Goal: Information Seeking & Learning: Compare options

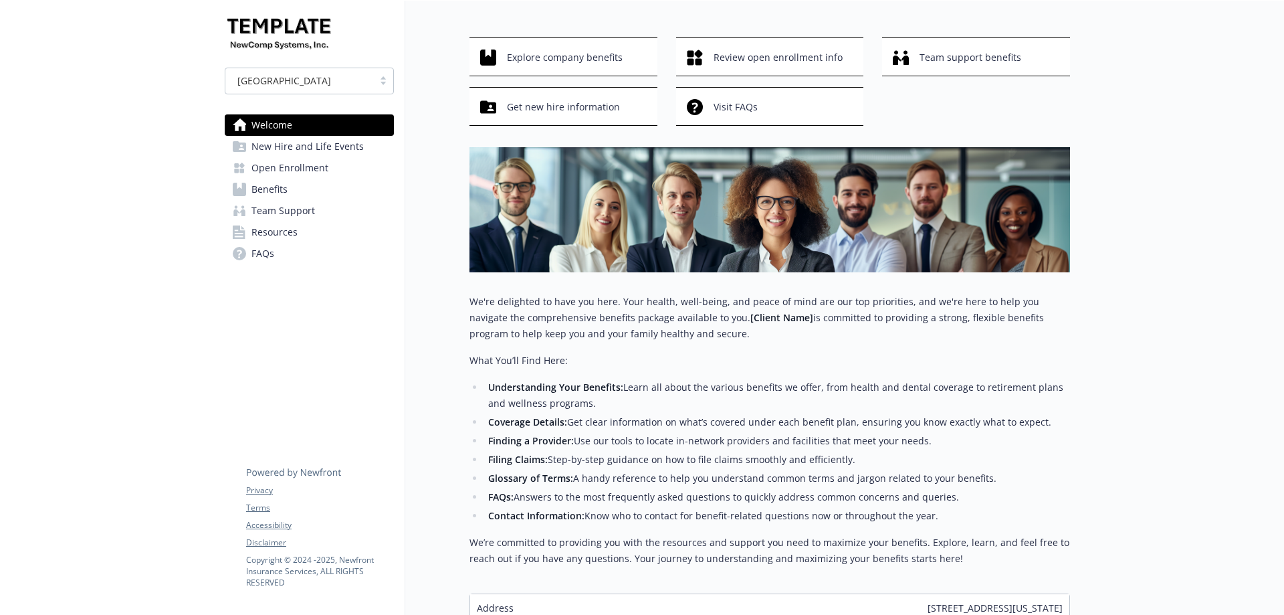
scroll to position [67, 0]
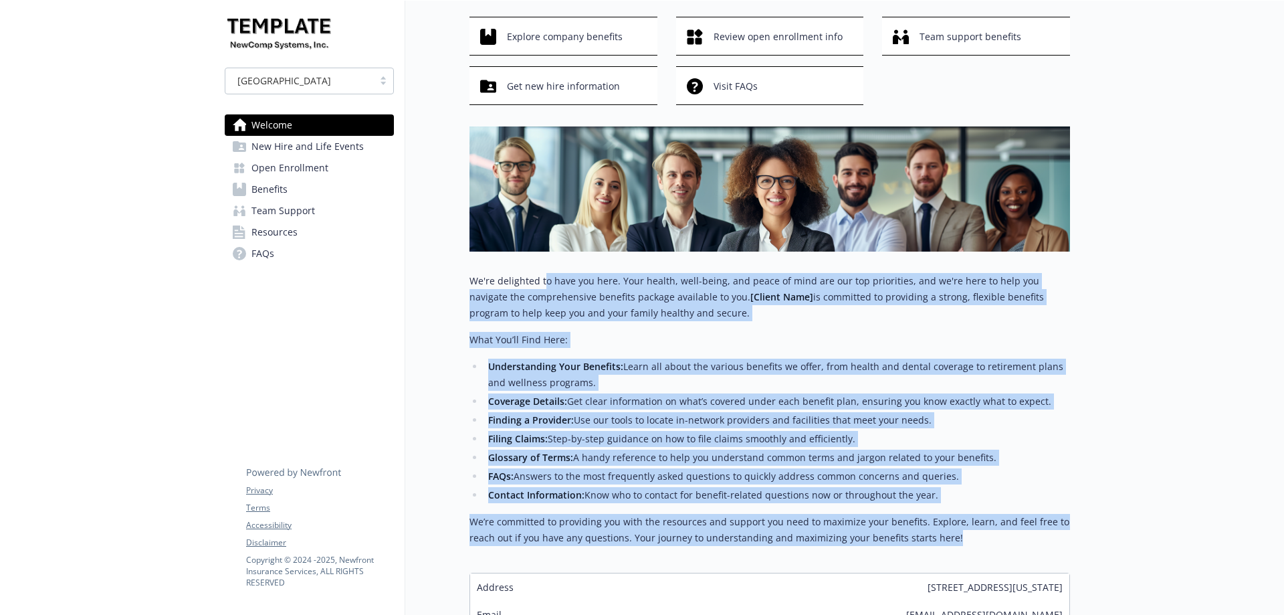
drag, startPoint x: 586, startPoint y: 315, endPoint x: 966, endPoint y: 540, distance: 442.2
click at [966, 540] on div "Explore company benefits Review open enrollment info Team support benefits Get …" at bounding box center [769, 336] width 600 height 639
click at [966, 540] on p "We’re committed to providing you with the resources and support you need to max…" at bounding box center [769, 530] width 600 height 32
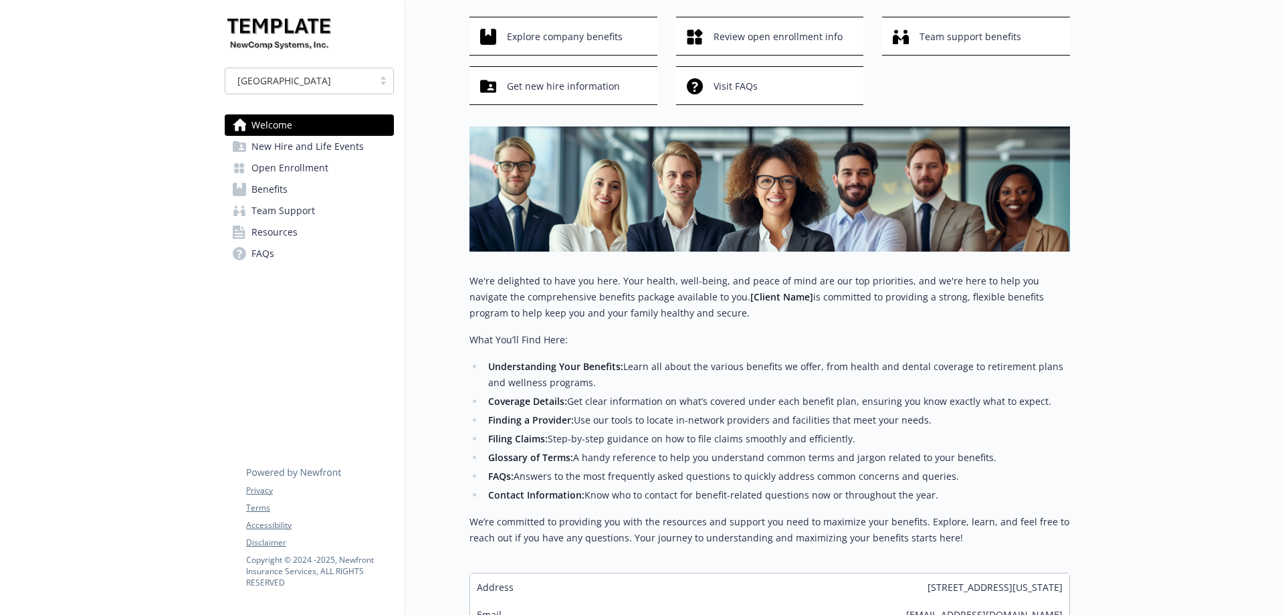
click at [267, 150] on span "New Hire and Life Events" at bounding box center [307, 146] width 112 height 21
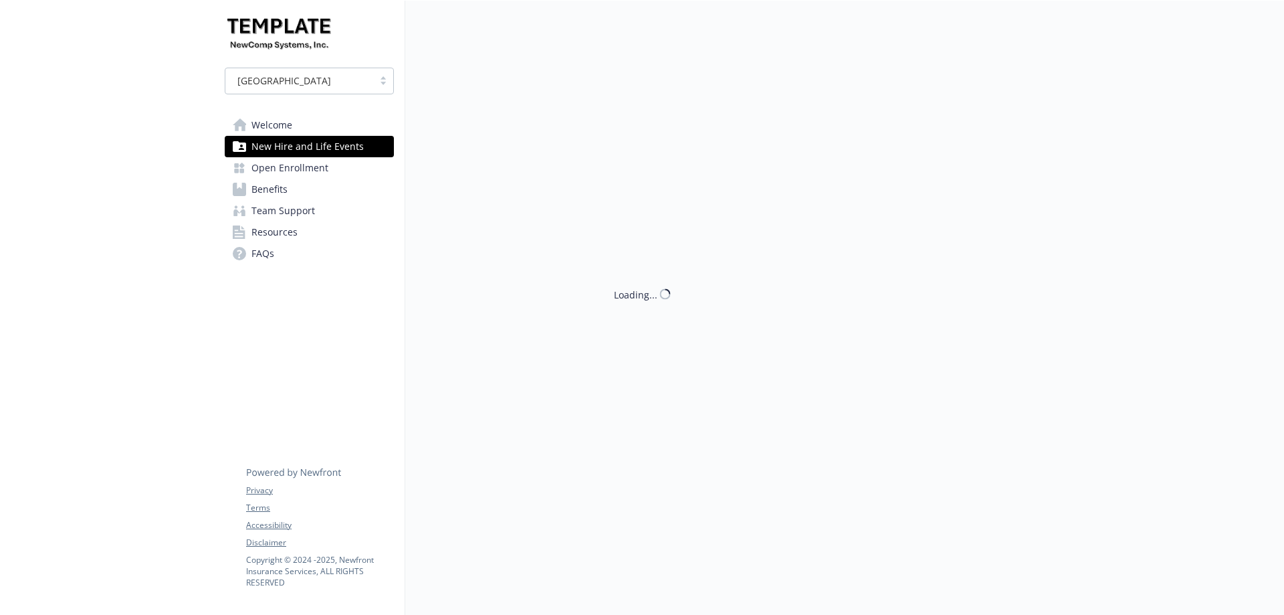
scroll to position [67, 0]
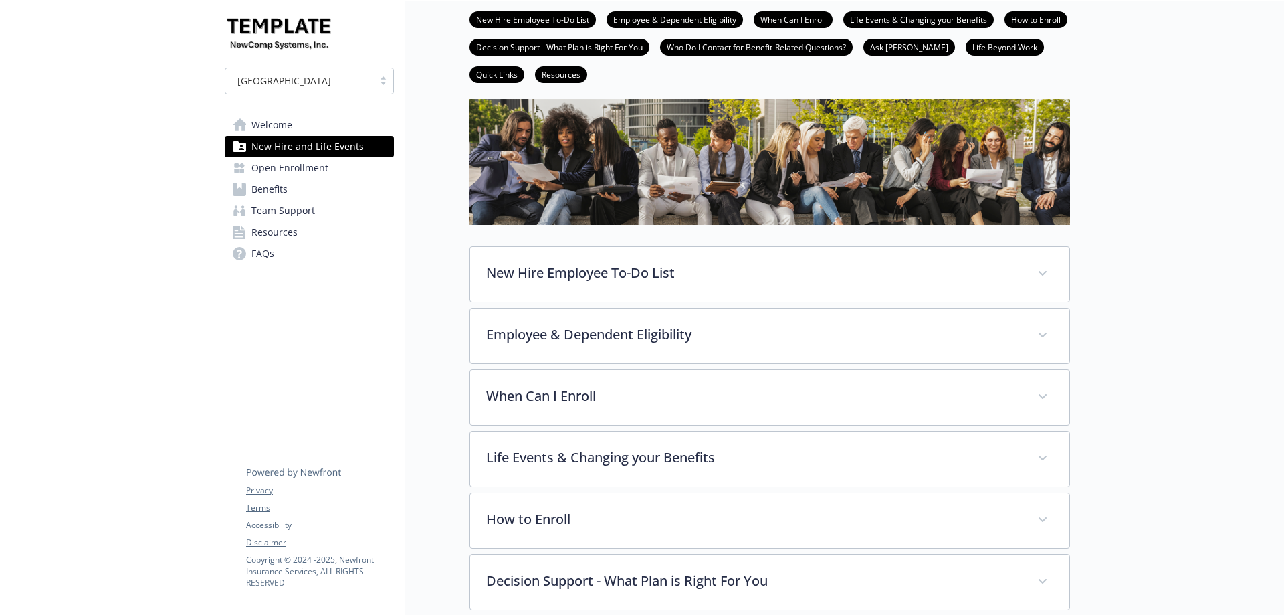
click at [278, 170] on span "Open Enrollment" at bounding box center [289, 167] width 77 height 21
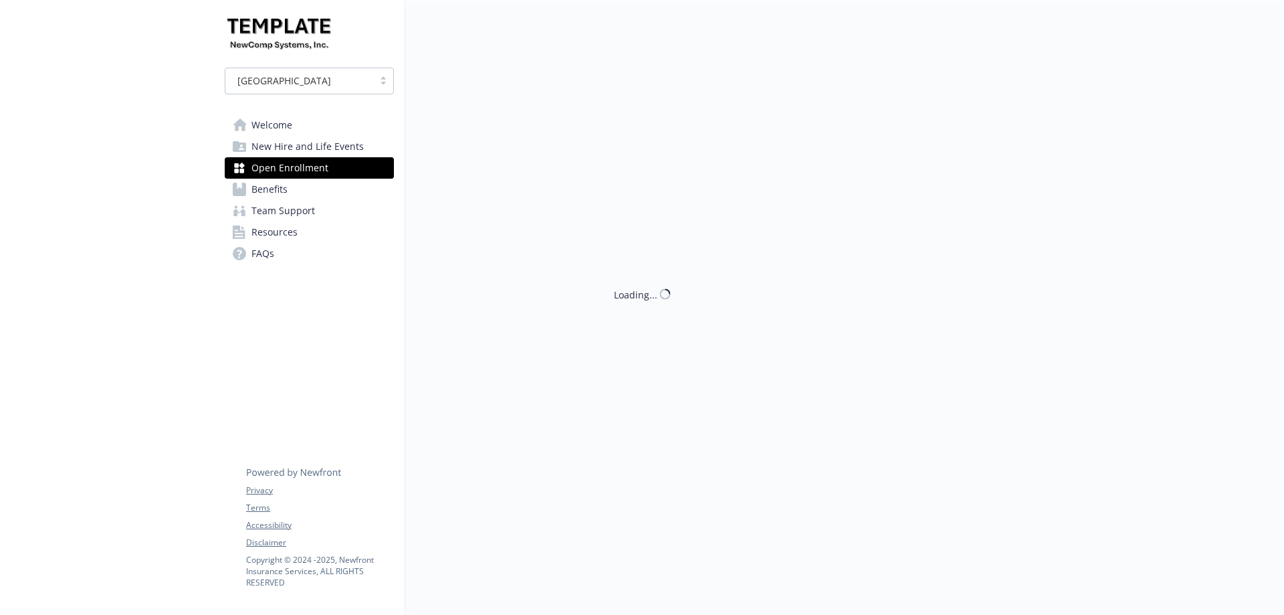
scroll to position [67, 0]
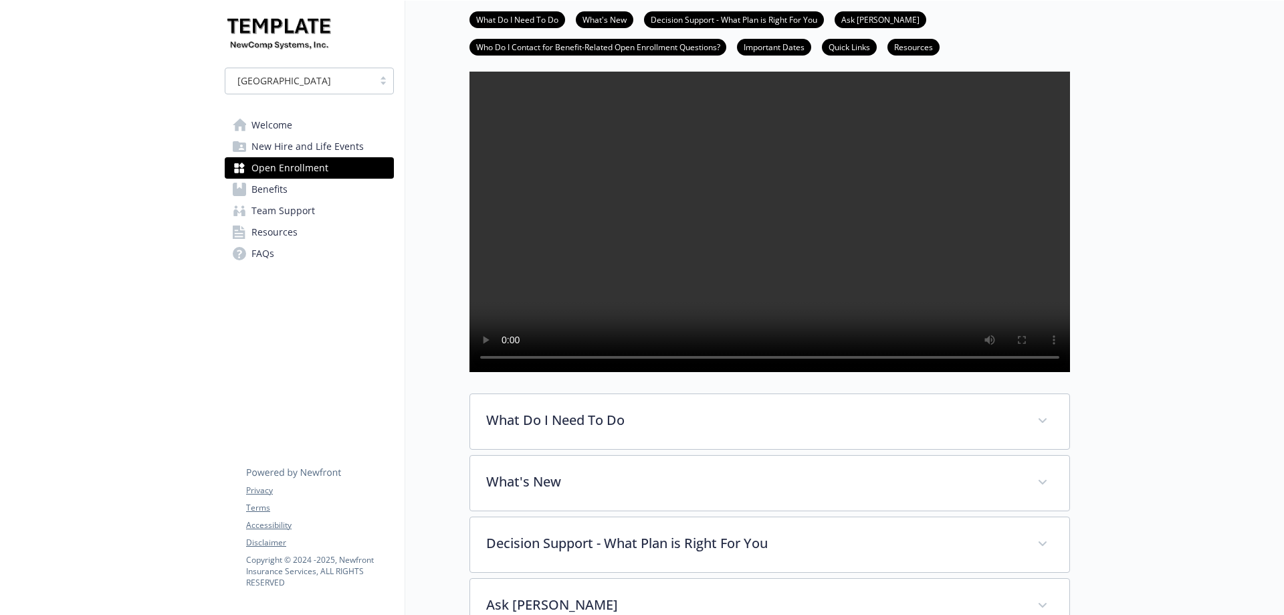
click at [286, 187] on span "Benefits" at bounding box center [269, 189] width 36 height 21
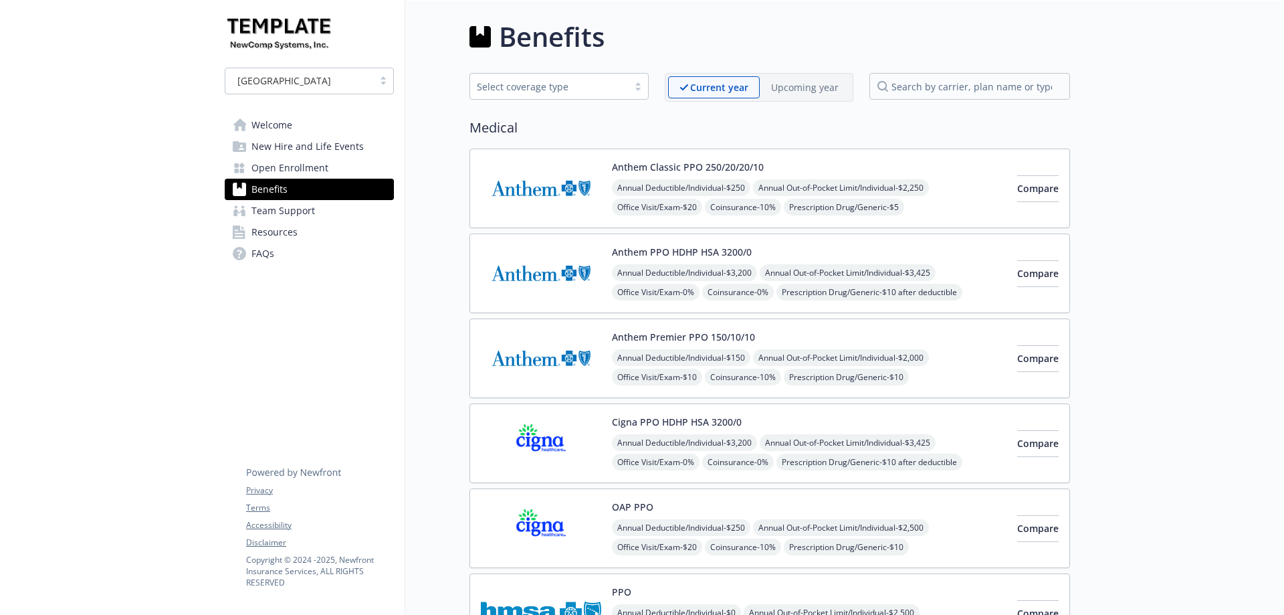
click at [818, 86] on p "Upcoming year" at bounding box center [805, 87] width 68 height 14
click at [733, 86] on p "Current year" at bounding box center [707, 87] width 57 height 14
click at [818, 90] on p "Upcoming year" at bounding box center [805, 87] width 68 height 14
click at [729, 83] on p "Current year" at bounding box center [707, 87] width 57 height 14
click at [806, 88] on p "Upcoming year" at bounding box center [805, 87] width 68 height 14
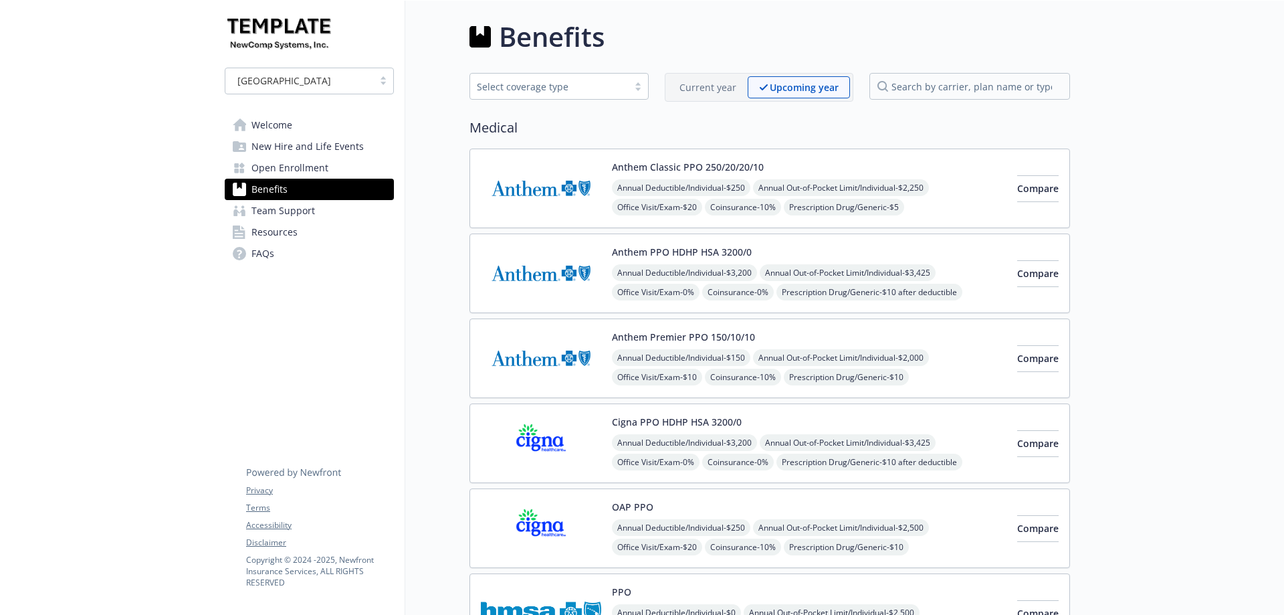
scroll to position [67, 0]
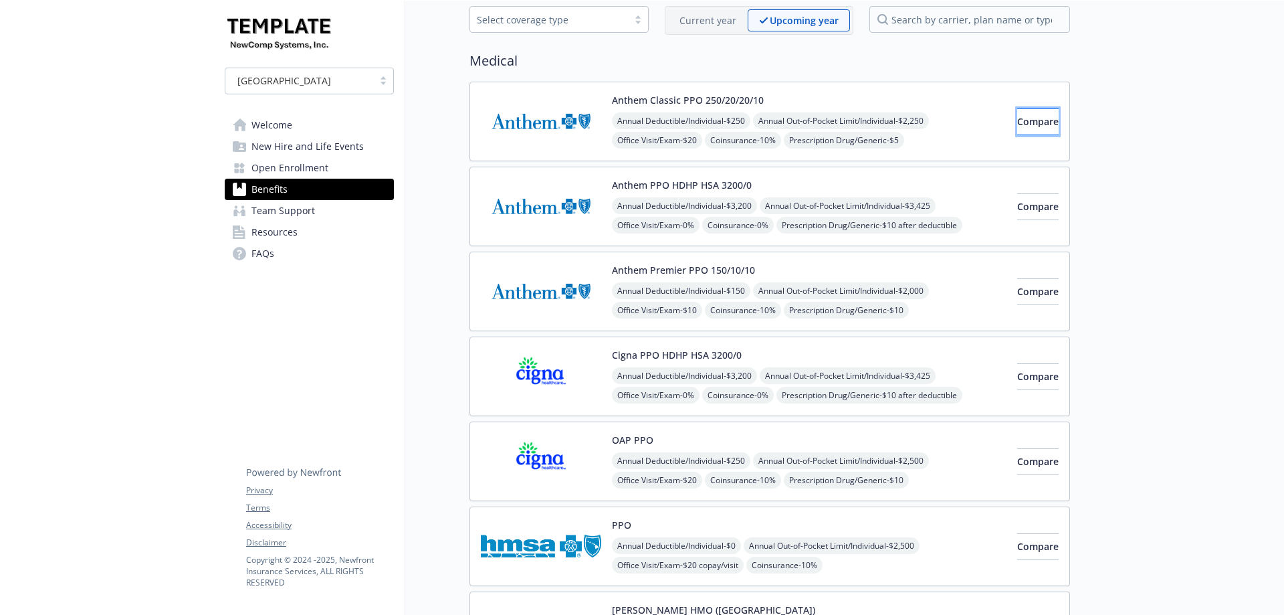
click at [1028, 126] on span "Compare" at bounding box center [1037, 121] width 41 height 13
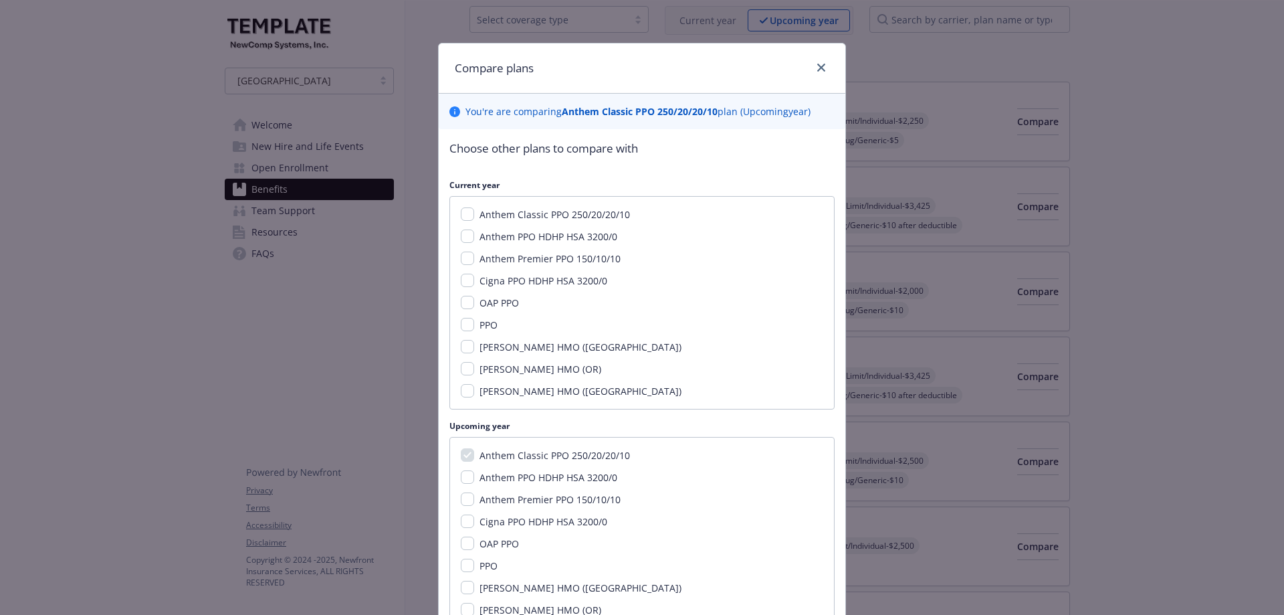
click at [496, 242] on span "Anthem PPO HDHP HSA 3200/0" at bounding box center [548, 236] width 138 height 13
click at [474, 242] on input "Anthem PPO HDHP HSA 3200/0" at bounding box center [467, 235] width 13 height 13
checkbox input "true"
click at [502, 273] on div "Anthem Classic PPO 250/20/20/10 Anthem PPO HDHP HSA 3200/0 Anthem Premier PPO 1…" at bounding box center [641, 302] width 385 height 213
click at [506, 282] on span "Cigna PPO HDHP HSA 3200/0" at bounding box center [543, 280] width 128 height 13
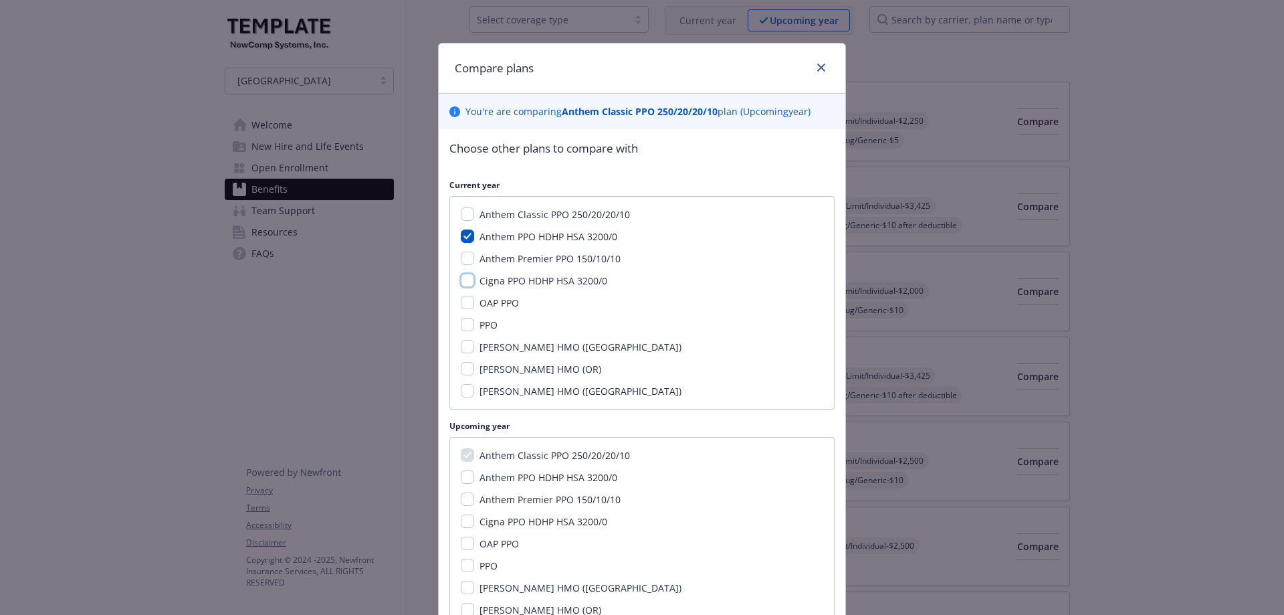
click at [474, 282] on input "Cigna PPO HDHP HSA 3200/0" at bounding box center [467, 279] width 13 height 13
checkbox input "true"
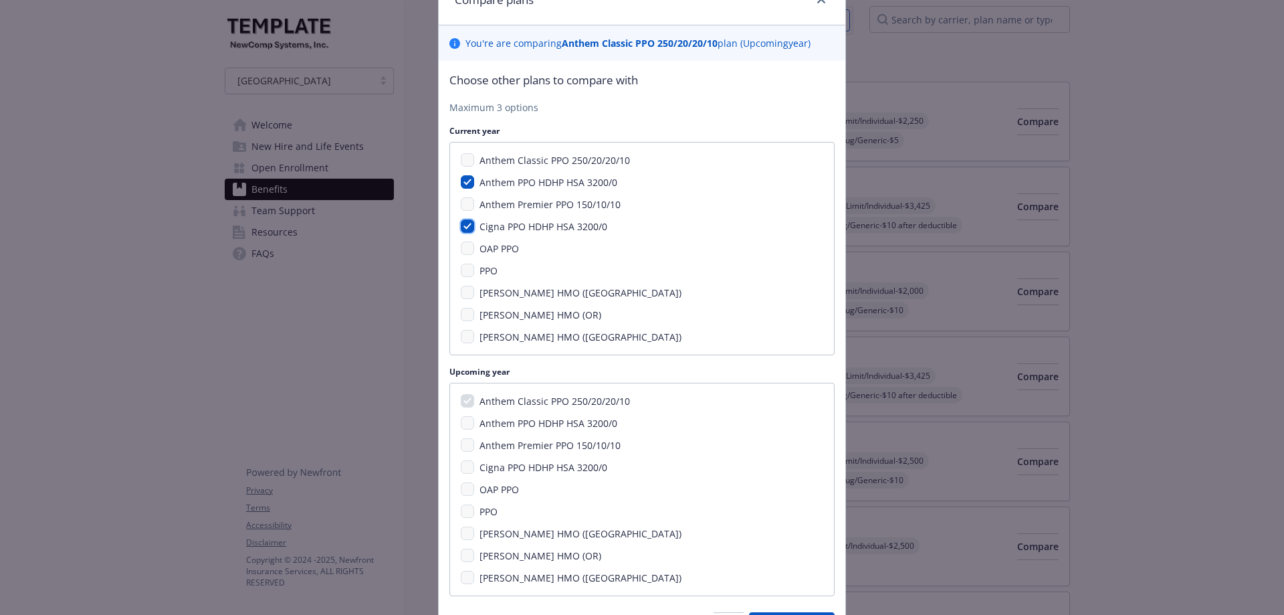
scroll to position [146, 0]
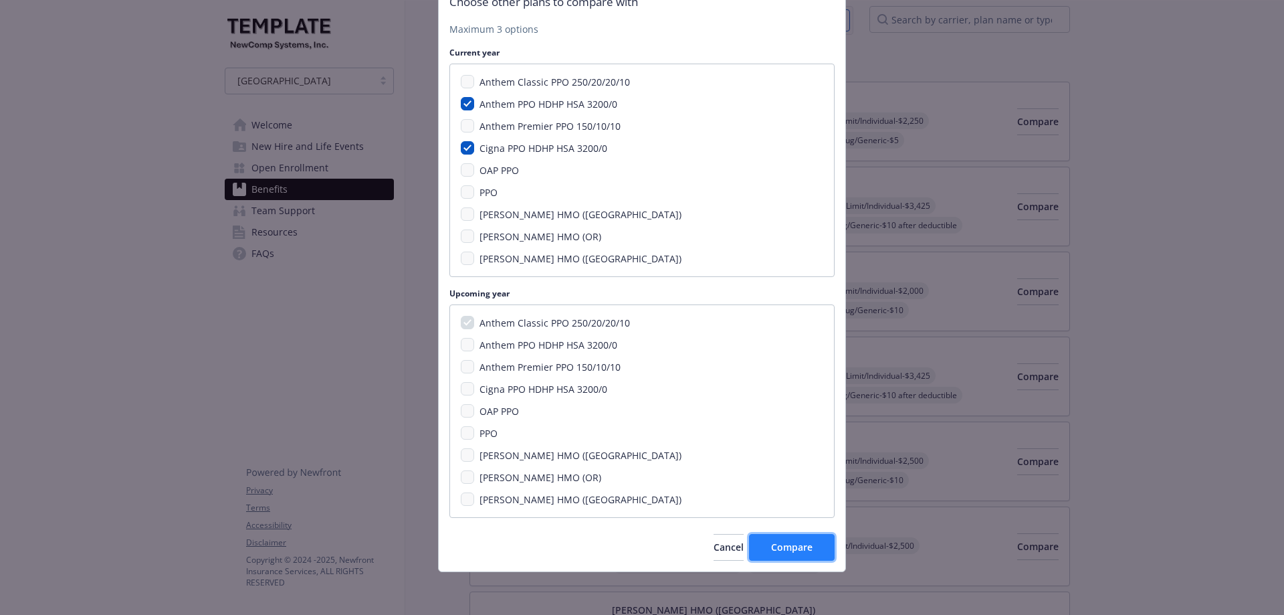
click at [788, 556] on button "Compare" at bounding box center [792, 547] width 86 height 27
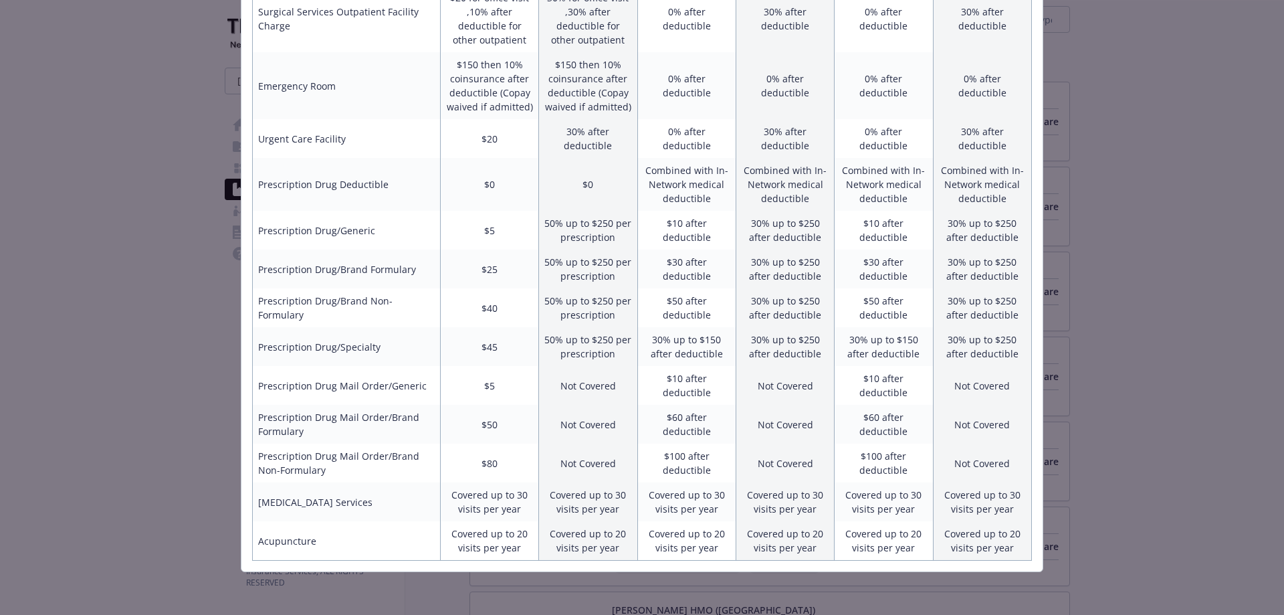
scroll to position [0, 0]
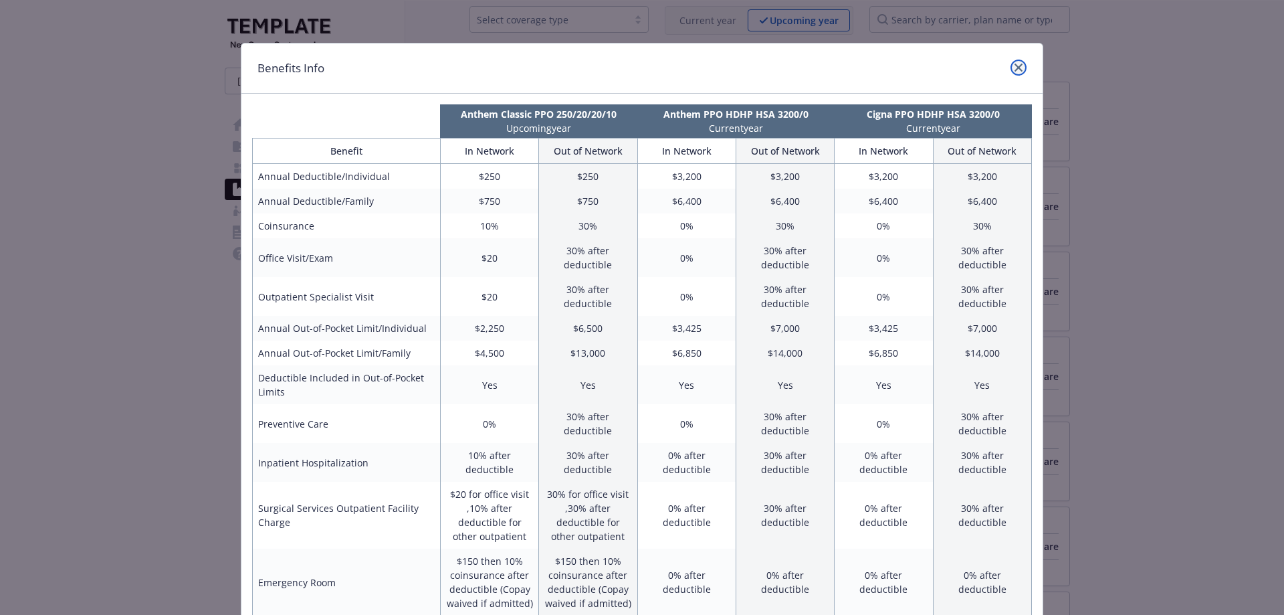
click at [1015, 68] on icon "close" at bounding box center [1018, 68] width 8 height 8
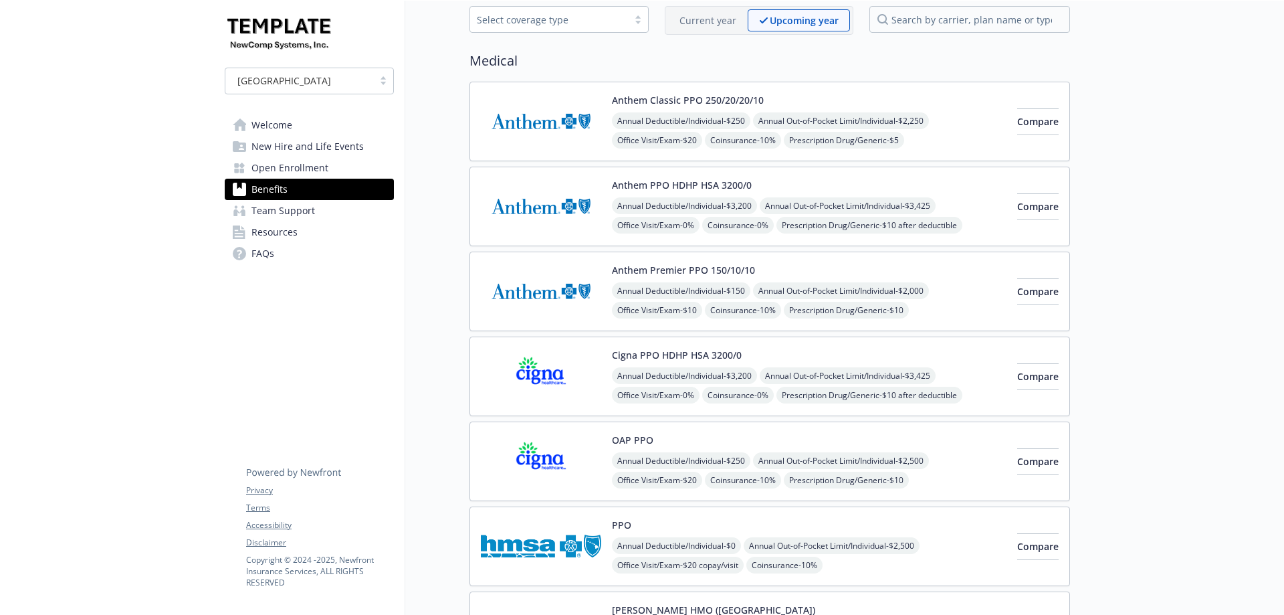
click at [336, 216] on link "Team Support" at bounding box center [309, 210] width 169 height 21
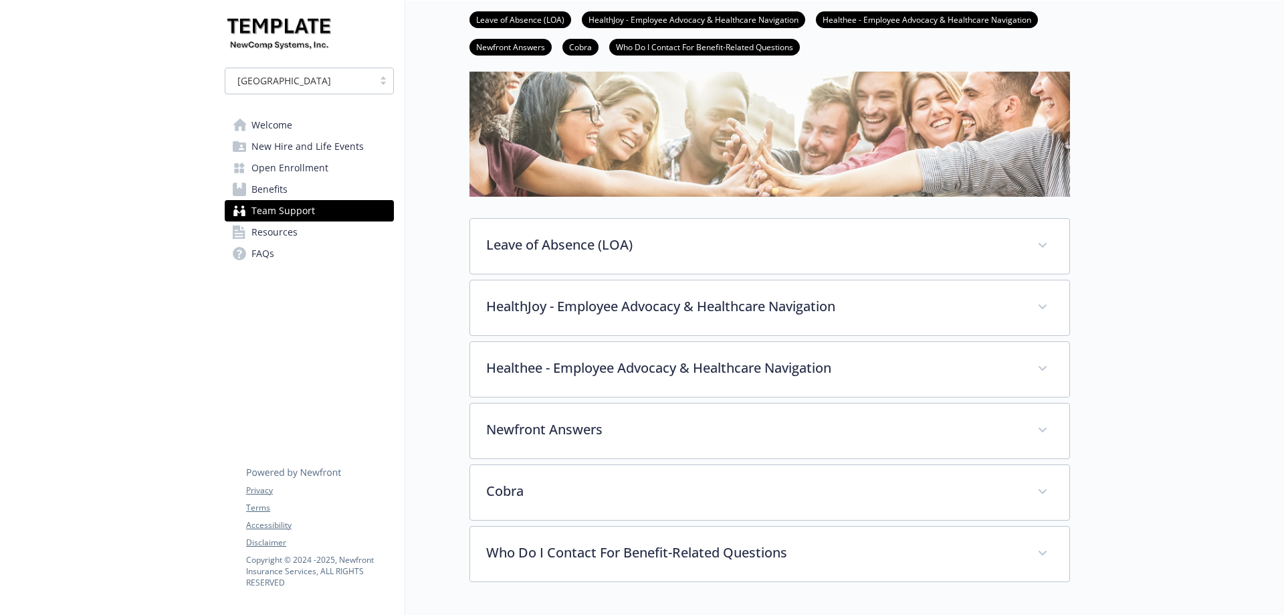
click at [340, 237] on link "Resources" at bounding box center [309, 231] width 169 height 21
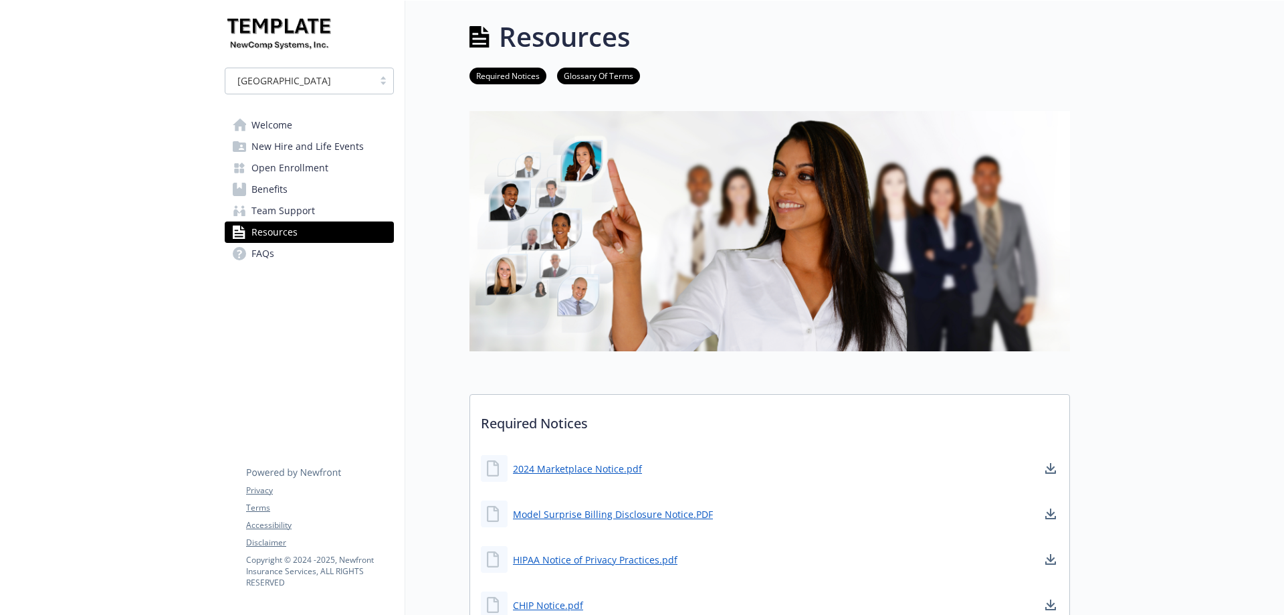
click at [240, 120] on icon at bounding box center [240, 124] width 15 height 13
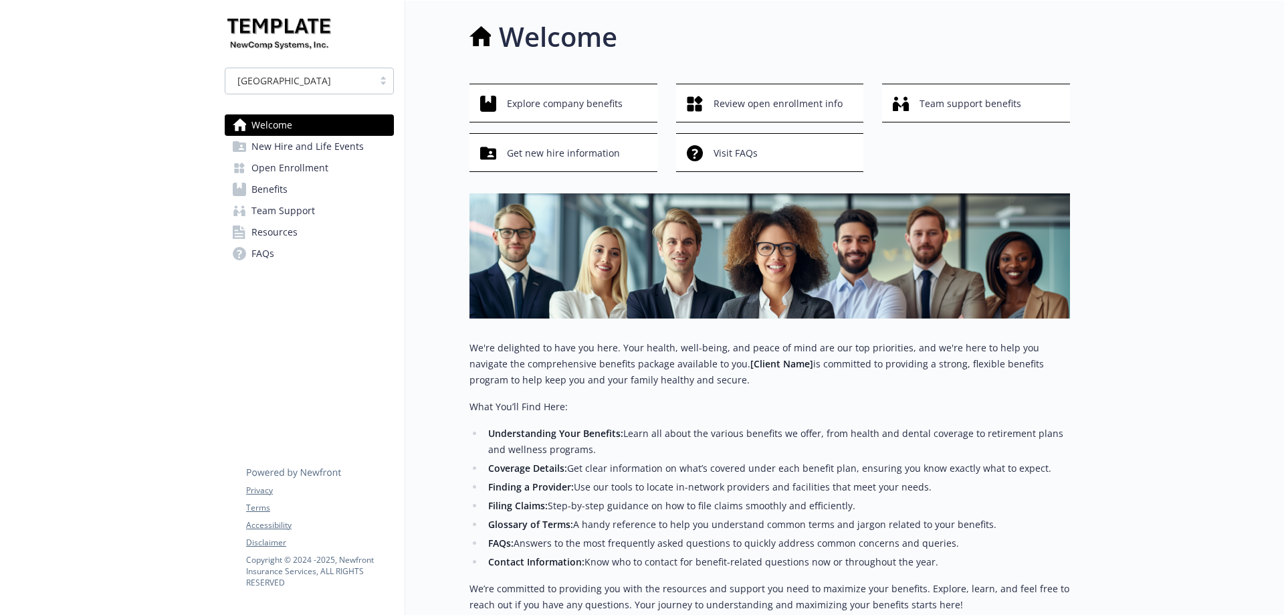
click at [142, 214] on div at bounding box center [107, 410] width 214 height 818
click at [130, 120] on div at bounding box center [107, 410] width 214 height 818
click at [159, 84] on div at bounding box center [107, 410] width 214 height 818
click at [193, 290] on div at bounding box center [107, 410] width 214 height 818
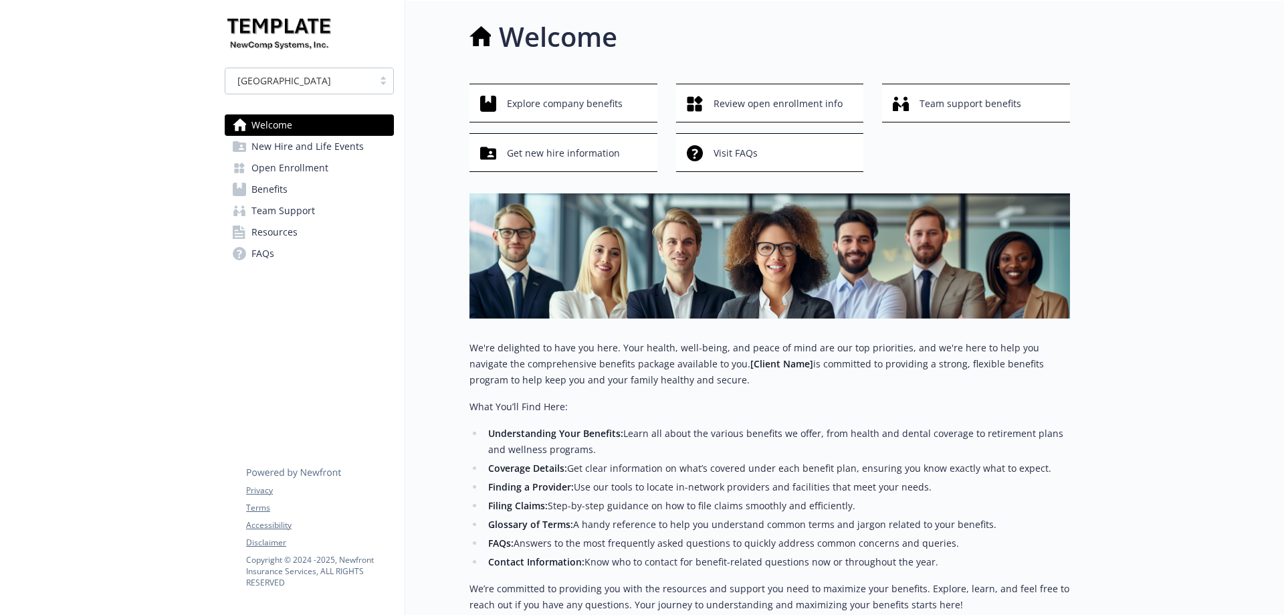
click at [189, 237] on div at bounding box center [107, 410] width 214 height 818
click at [146, 173] on div at bounding box center [107, 410] width 214 height 818
click at [146, 172] on div at bounding box center [107, 410] width 214 height 818
click at [140, 70] on div at bounding box center [107, 410] width 214 height 818
click at [190, 191] on div at bounding box center [107, 410] width 214 height 818
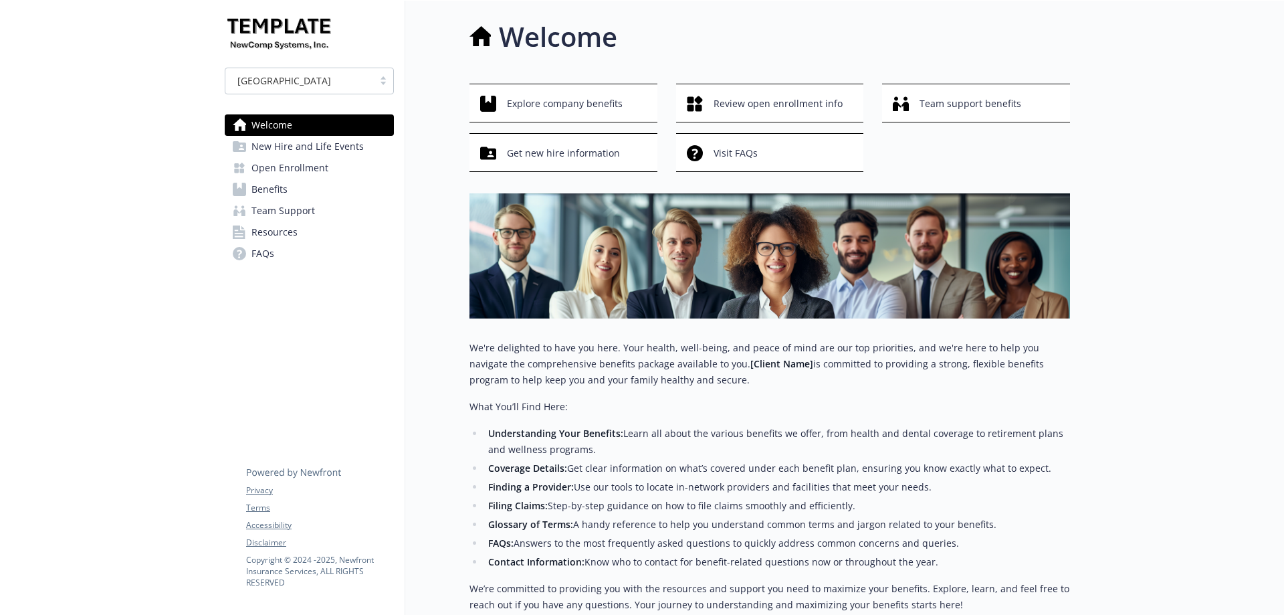
click at [190, 191] on div at bounding box center [107, 410] width 214 height 818
click at [176, 256] on div at bounding box center [107, 410] width 214 height 818
click at [226, 389] on div "[GEOGRAPHIC_DATA] Welcome New Hire and Life Events Open Enrollment Benefits Tea…" at bounding box center [309, 410] width 191 height 818
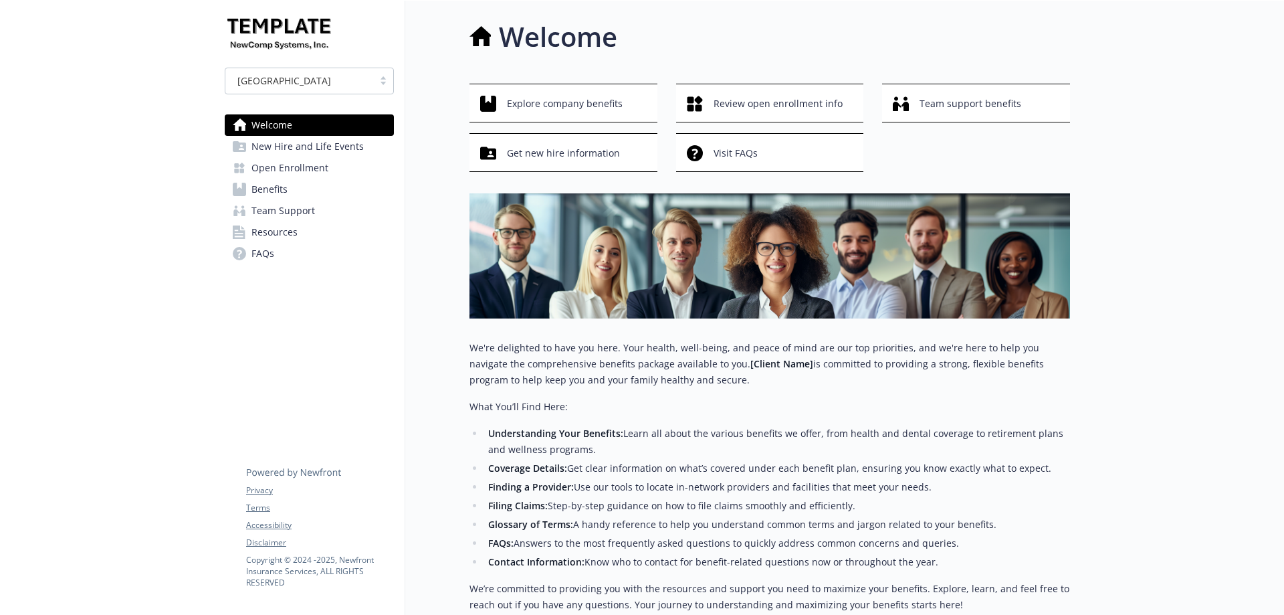
click at [802, 490] on li "Finding a Provider: Use our tools to locate in-network providers and facilities…" at bounding box center [777, 487] width 586 height 16
click at [673, 379] on p "We're delighted to have you here. Your health, well-being, and peace of mind ar…" at bounding box center [769, 364] width 600 height 48
click at [259, 223] on span "Resources" at bounding box center [274, 231] width 46 height 21
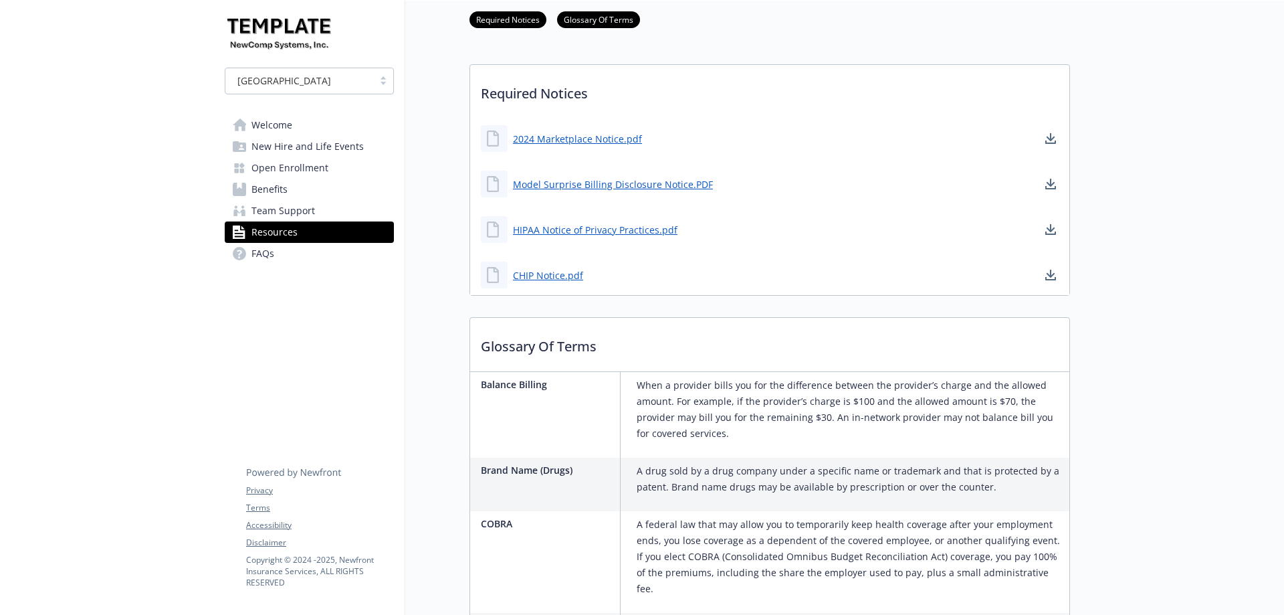
scroll to position [334, 0]
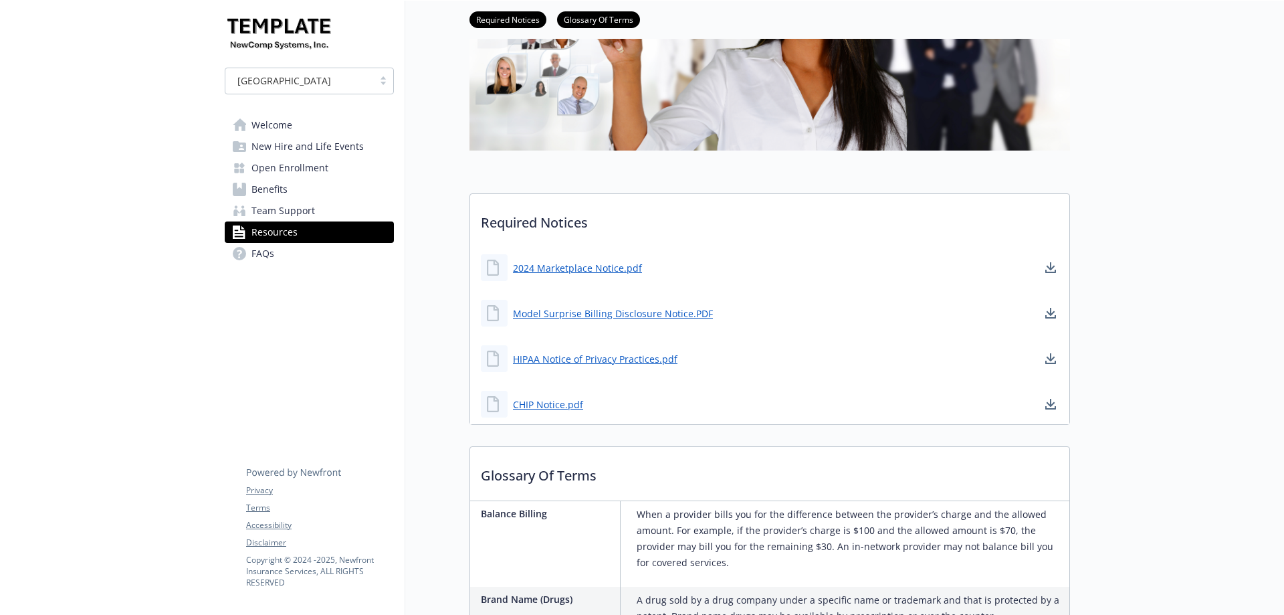
scroll to position [134, 0]
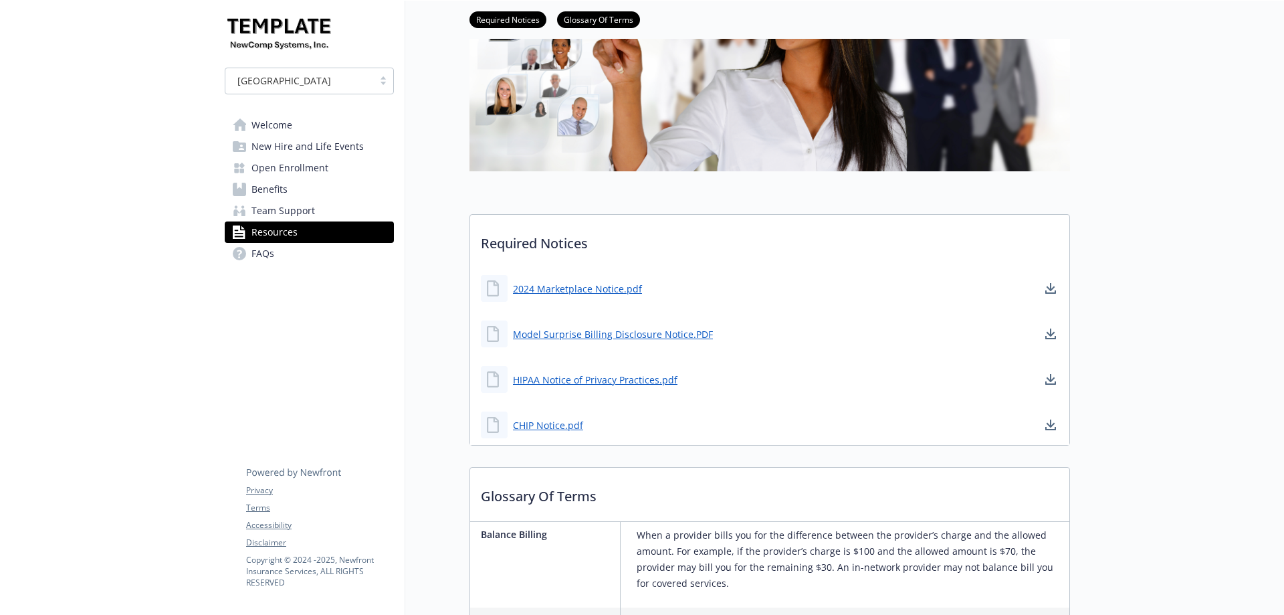
scroll to position [201, 0]
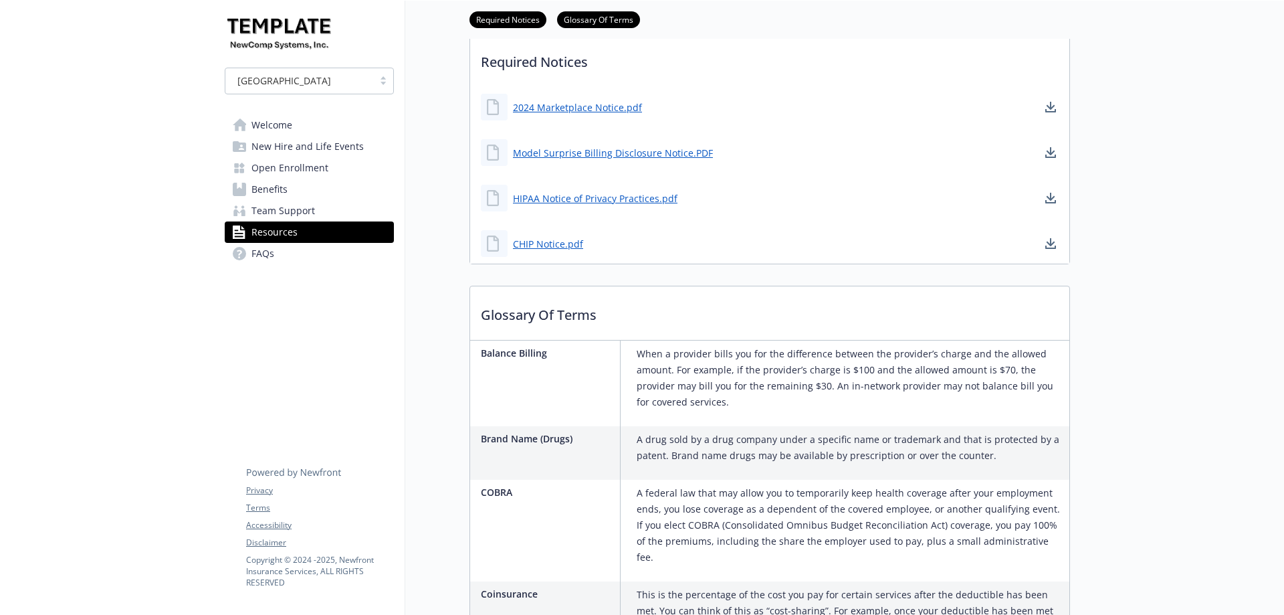
scroll to position [0, 0]
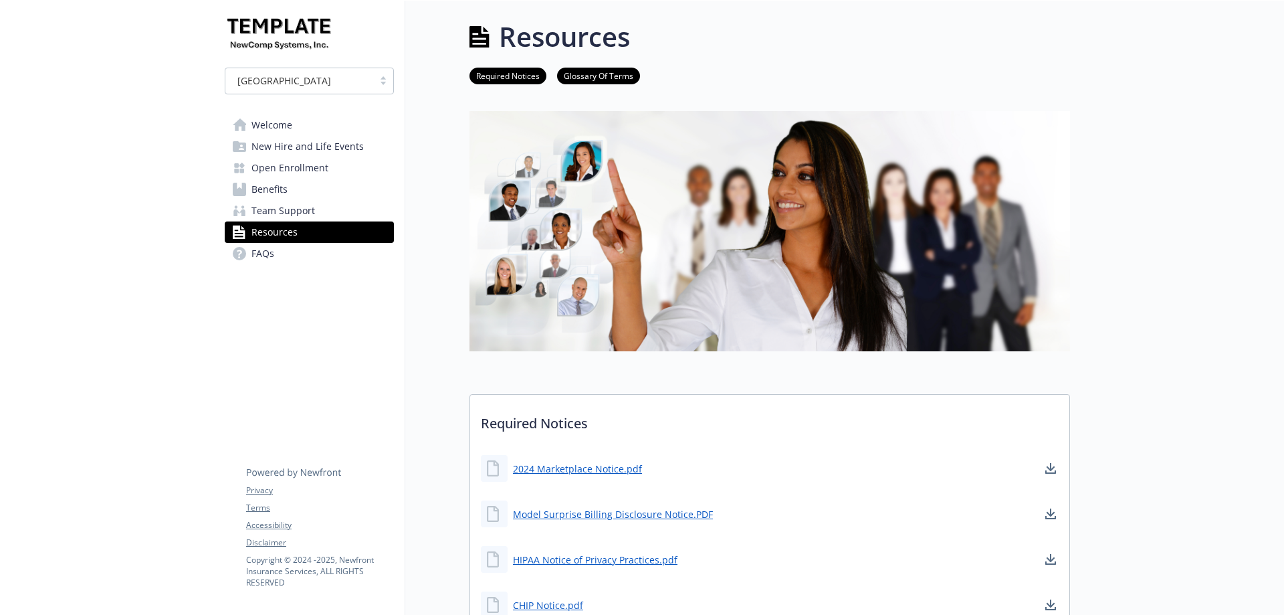
click at [276, 124] on span "Welcome" at bounding box center [271, 124] width 41 height 21
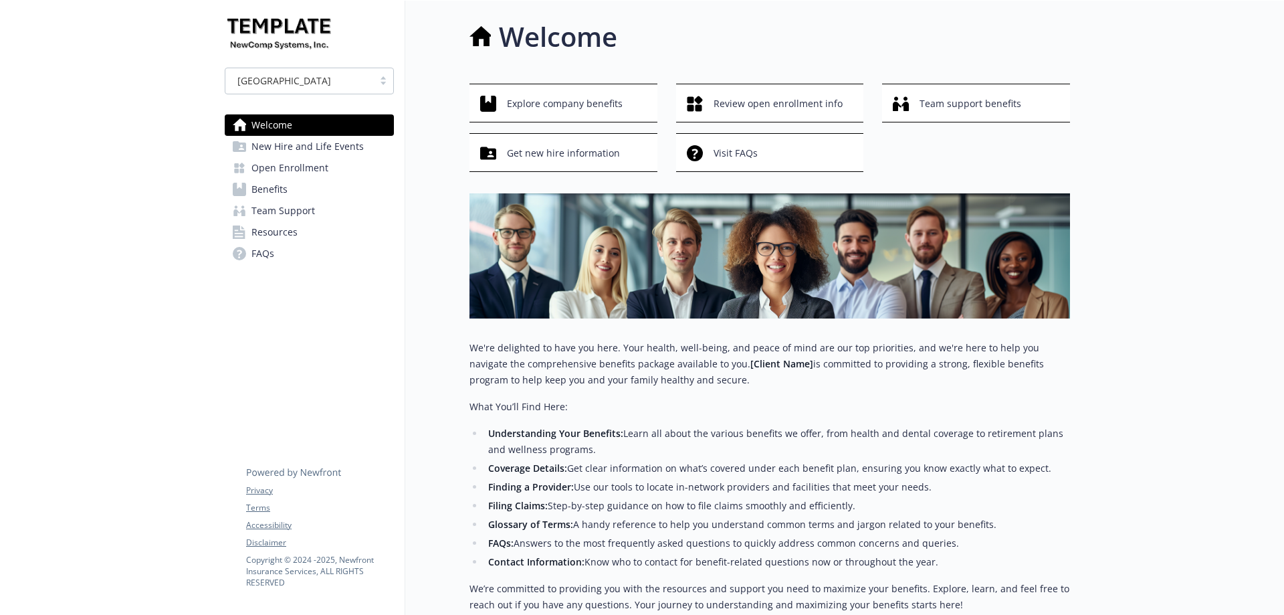
click at [189, 232] on div at bounding box center [107, 410] width 214 height 818
click at [171, 78] on div at bounding box center [107, 410] width 214 height 818
click at [171, 150] on div at bounding box center [107, 410] width 214 height 818
